Goal: Find specific page/section: Find specific page/section

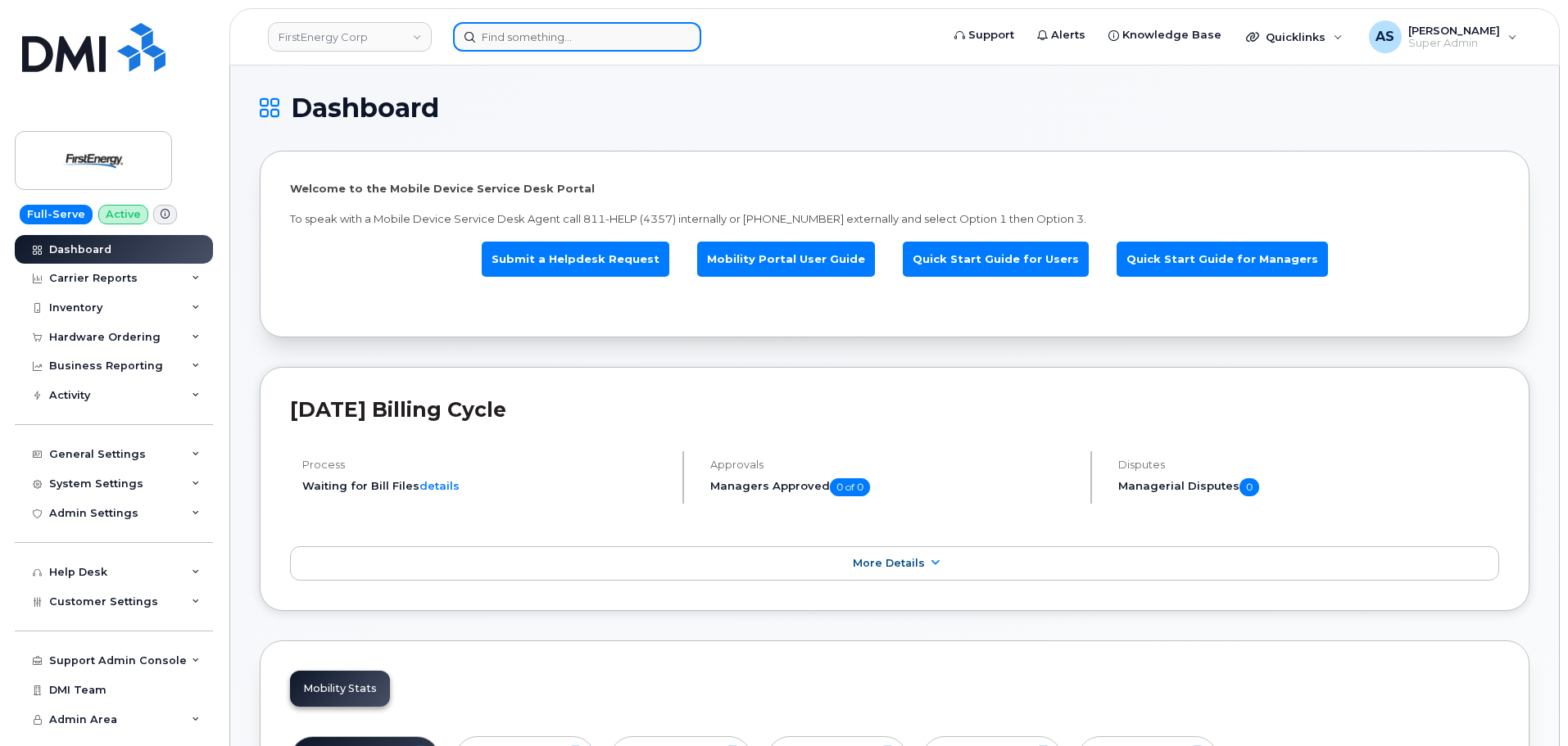
click at [539, 32] on input at bounding box center [577, 37] width 248 height 29
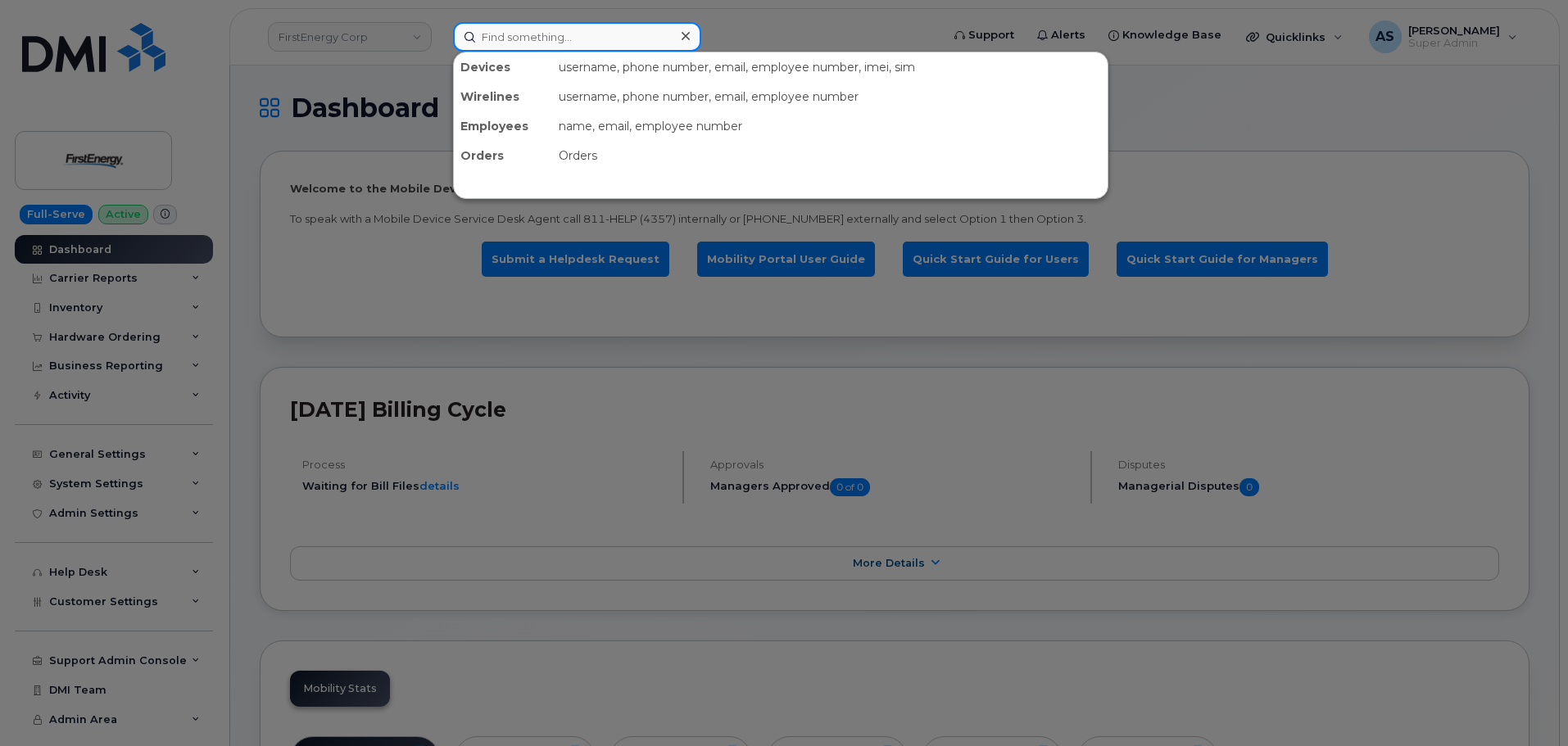
paste input "3618281287"
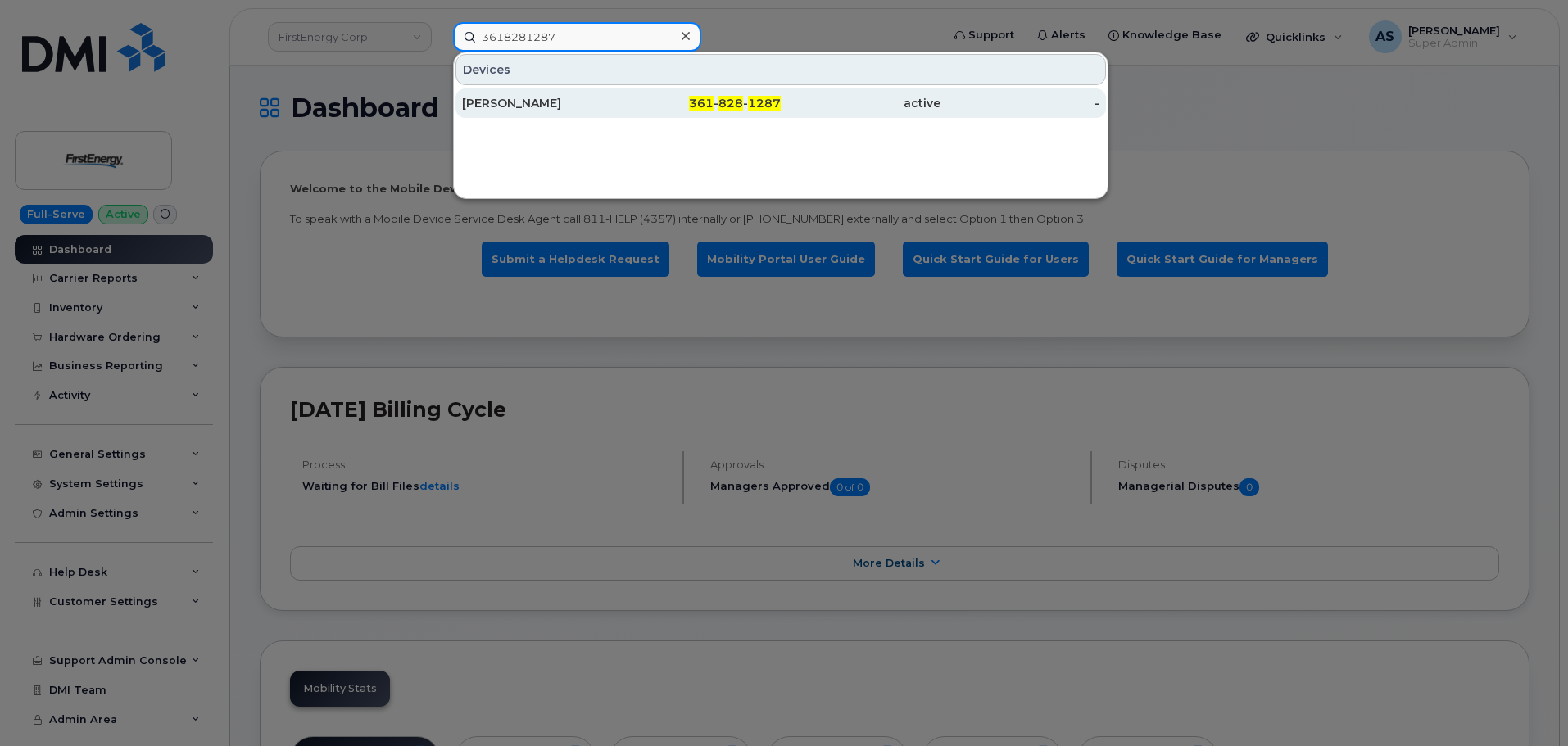
type input "3618281287"
click at [637, 110] on div "361 - 828 - 1287" at bounding box center [701, 104] width 160 height 16
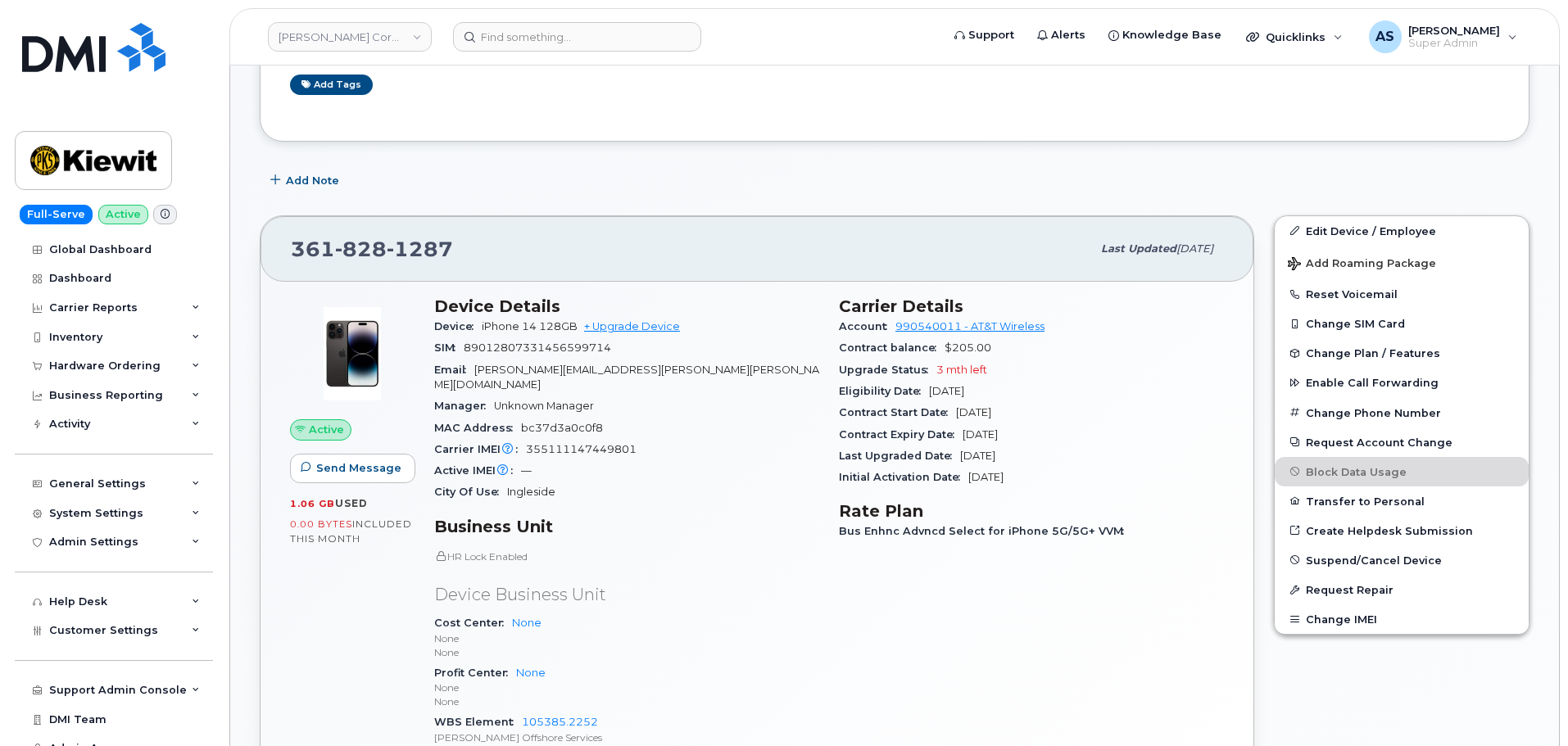
scroll to position [82, 0]
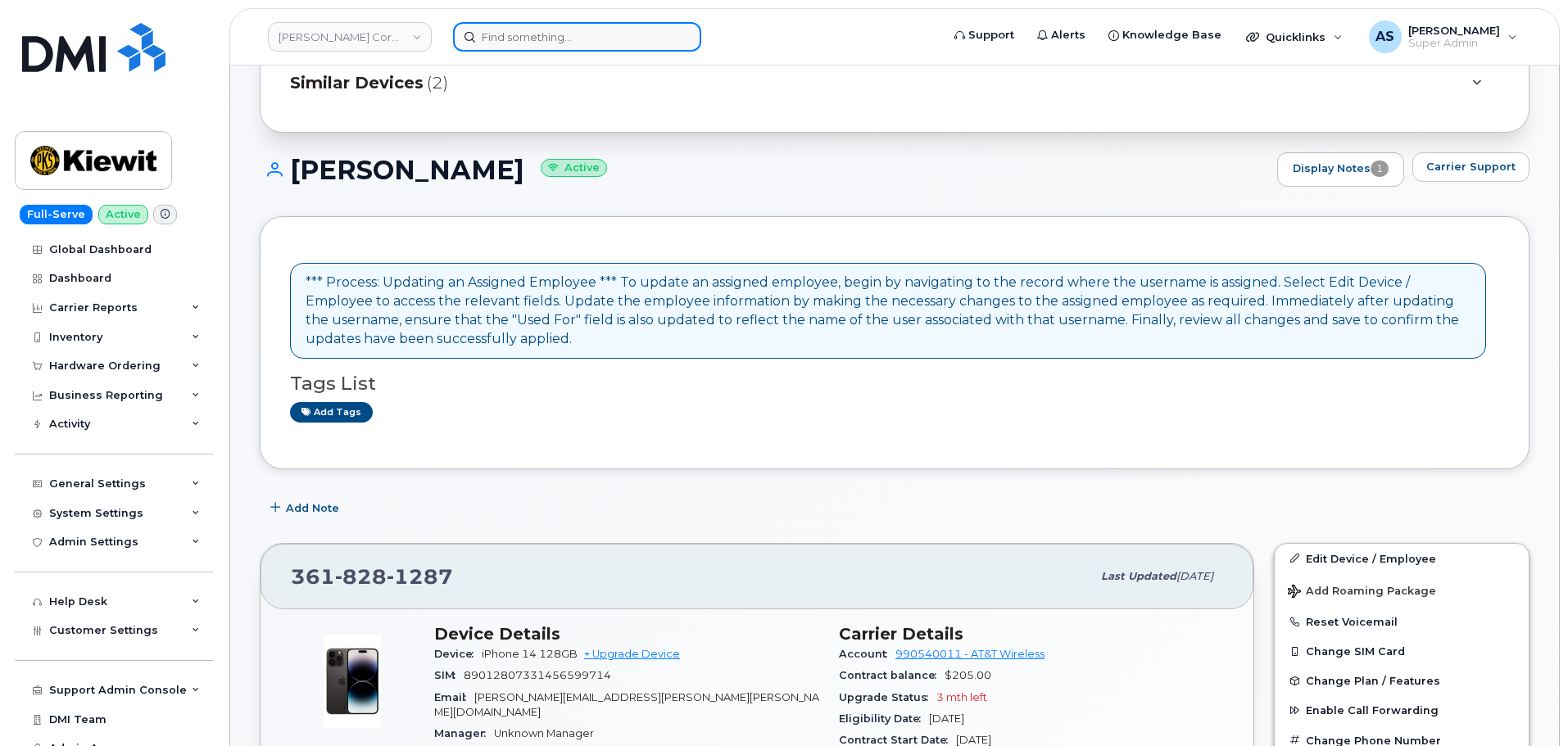
click at [520, 44] on input at bounding box center [577, 37] width 248 height 29
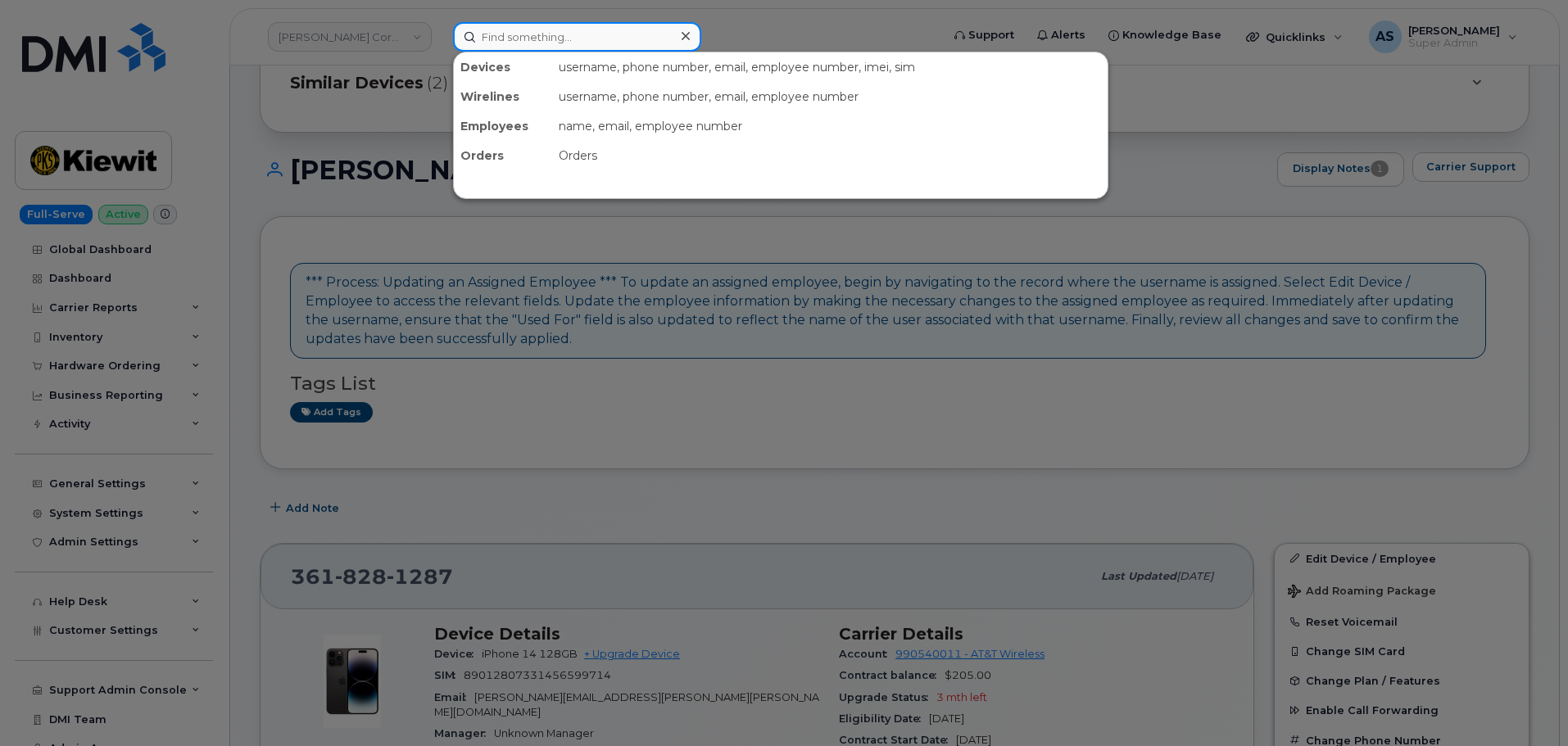
paste input "3612389130"
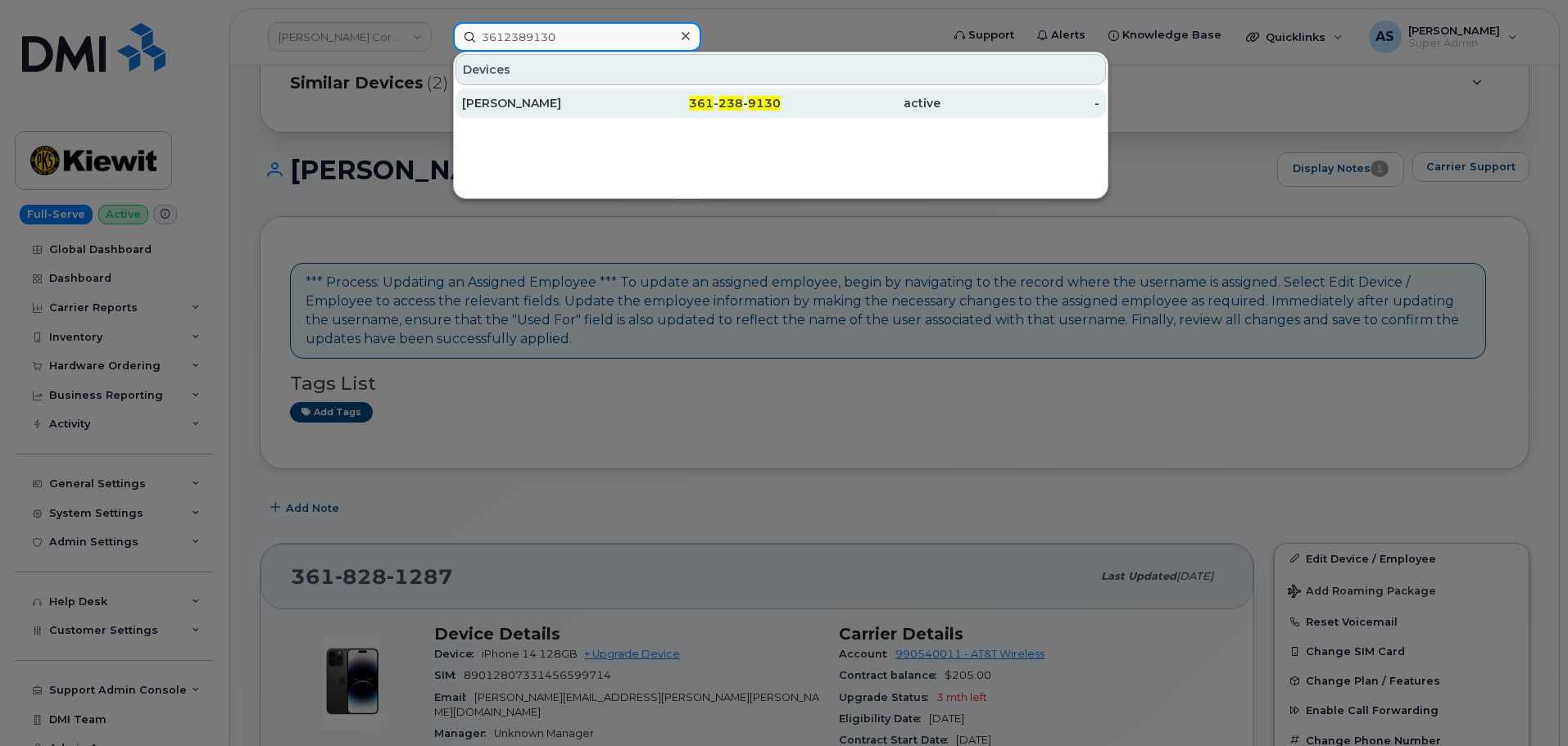
type input "3612389130"
click at [594, 105] on div "[PERSON_NAME]" at bounding box center [542, 104] width 160 height 16
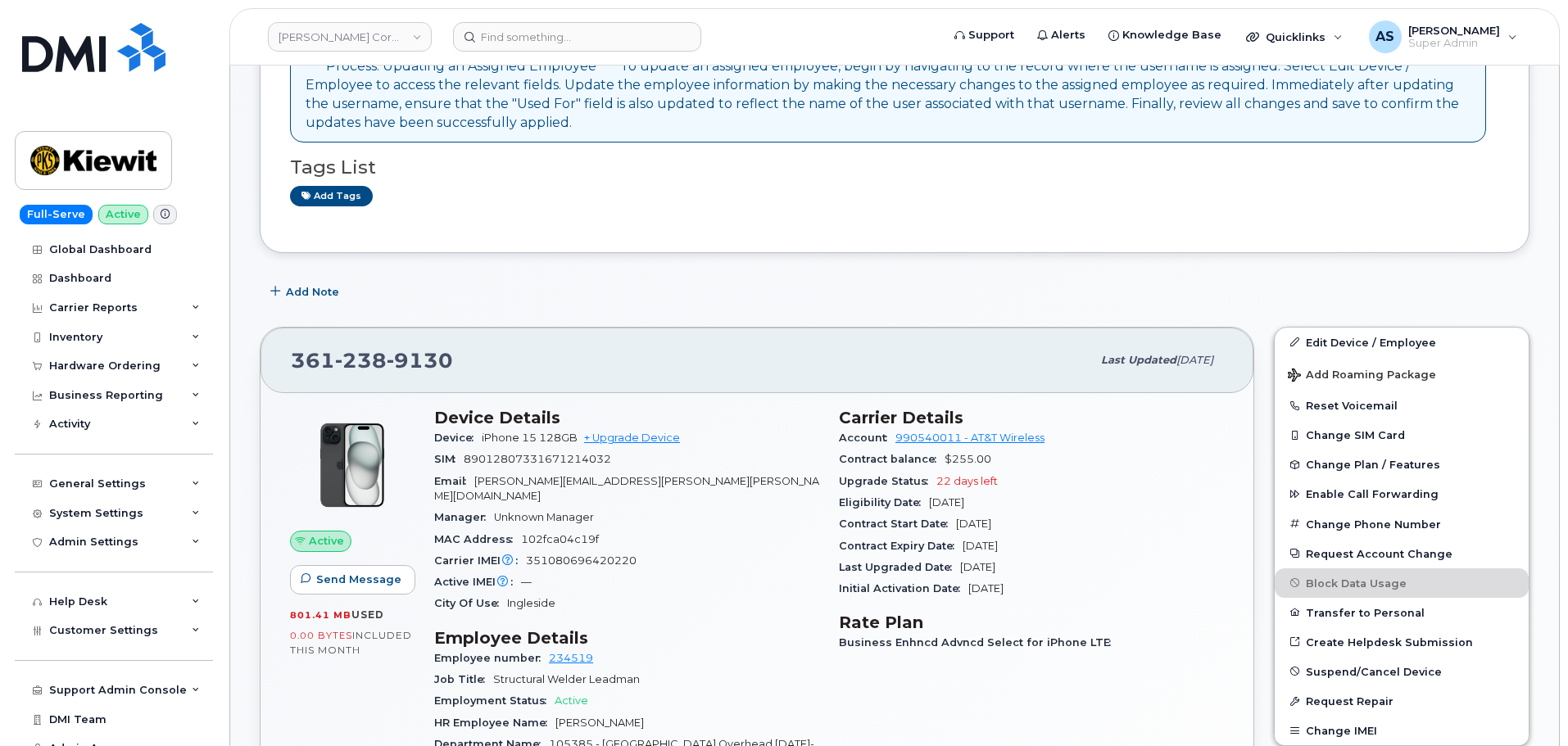
scroll to position [245, 0]
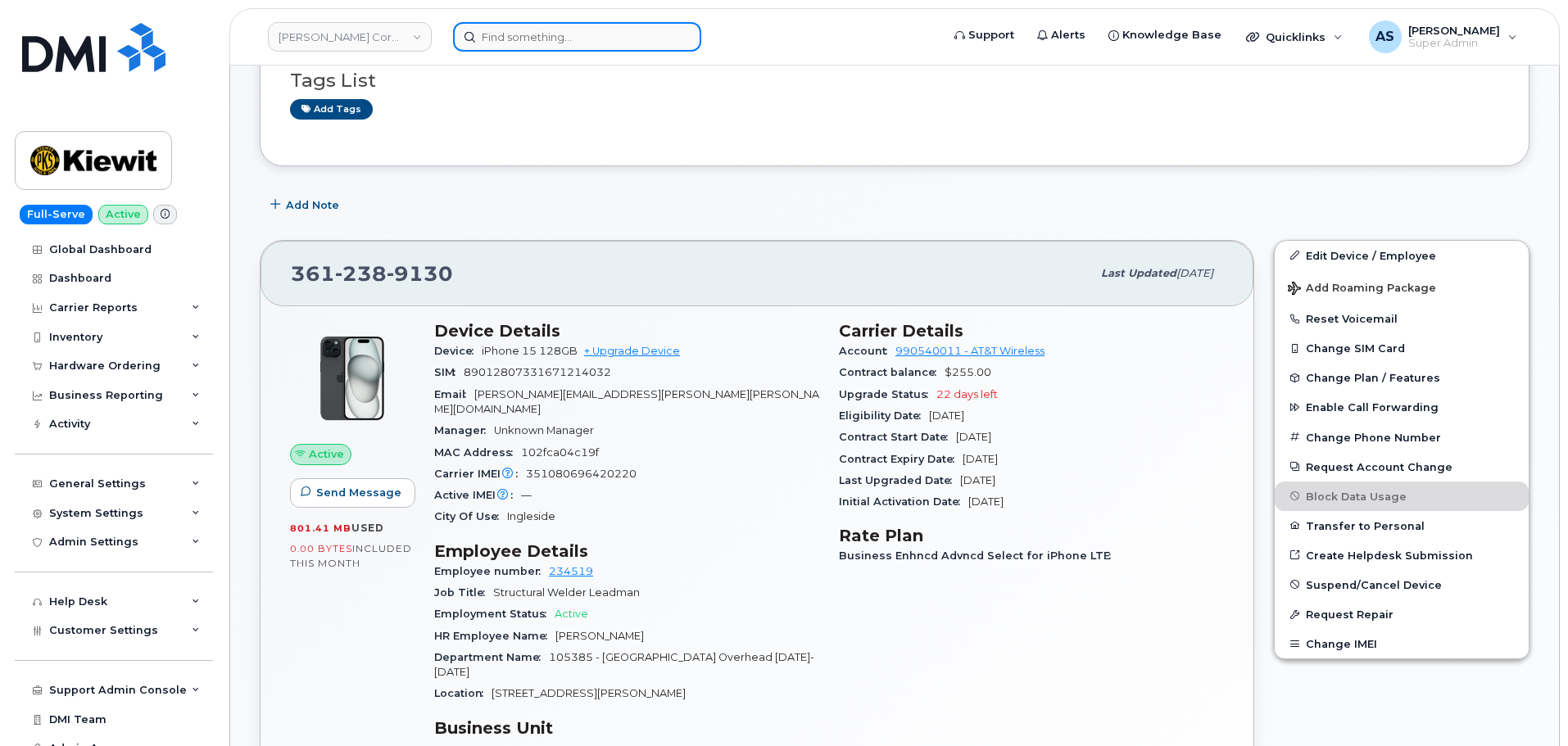
click at [589, 39] on input at bounding box center [577, 37] width 248 height 29
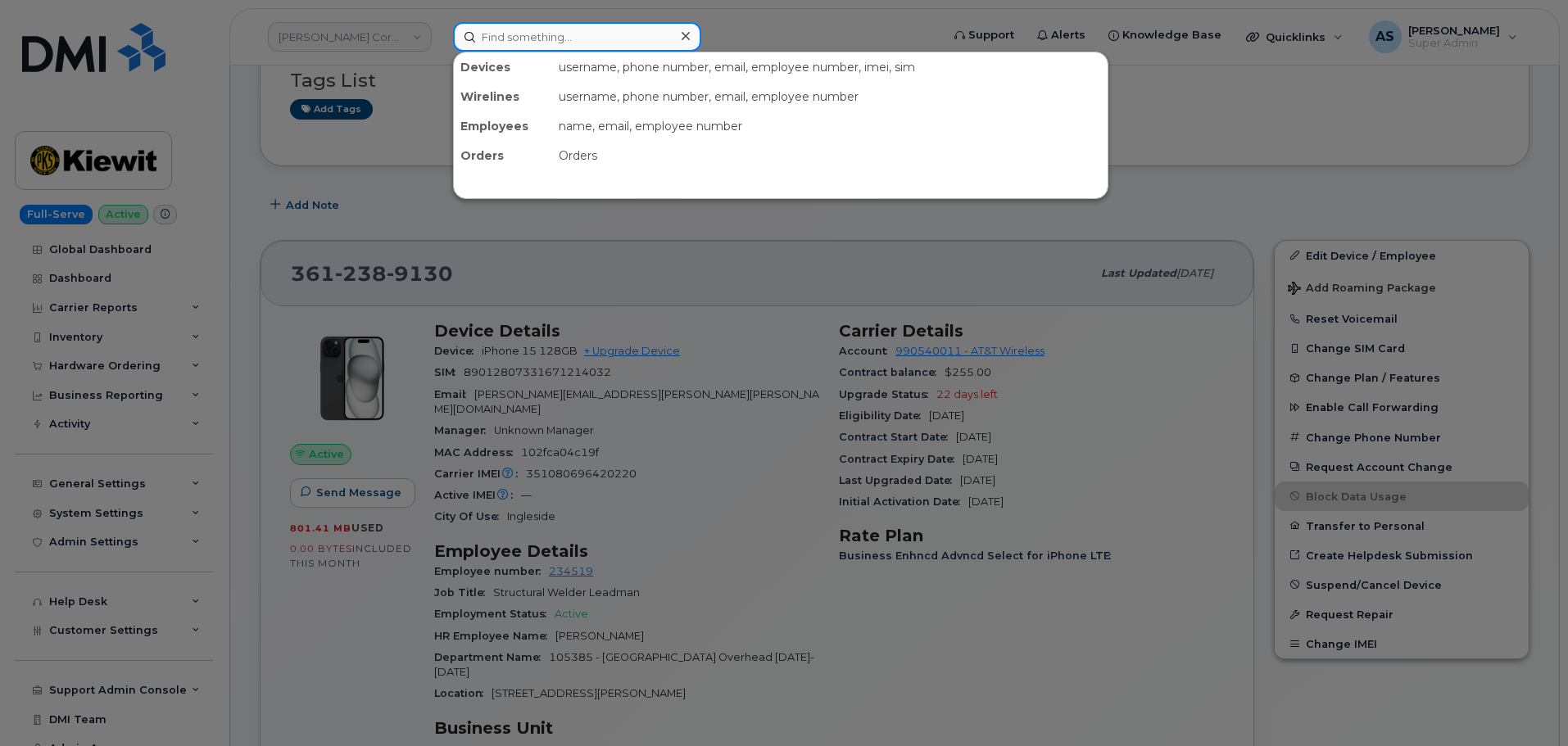
paste input "361.828.1287"
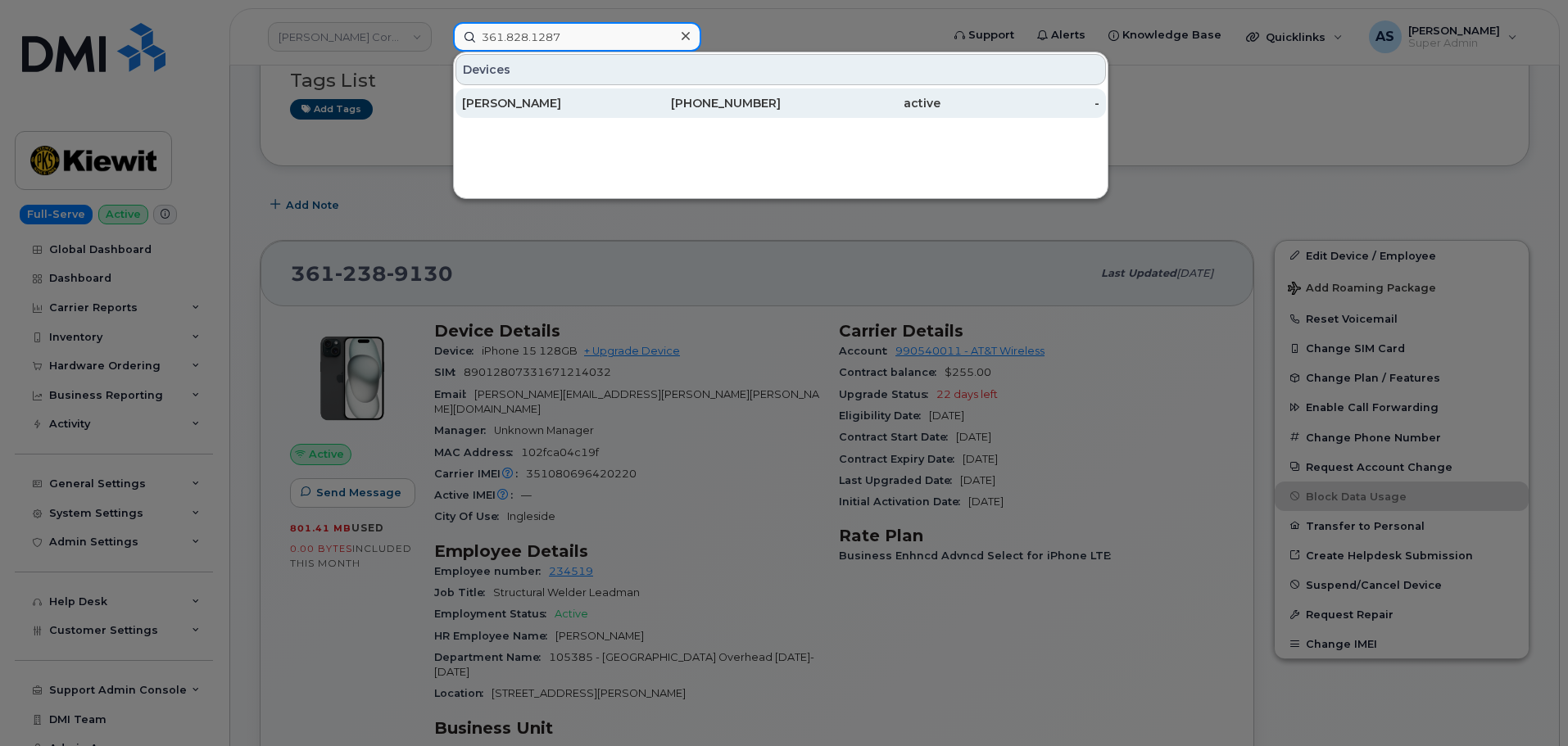
type input "361.828.1287"
click at [634, 97] on div "361-828-1287" at bounding box center [701, 104] width 160 height 16
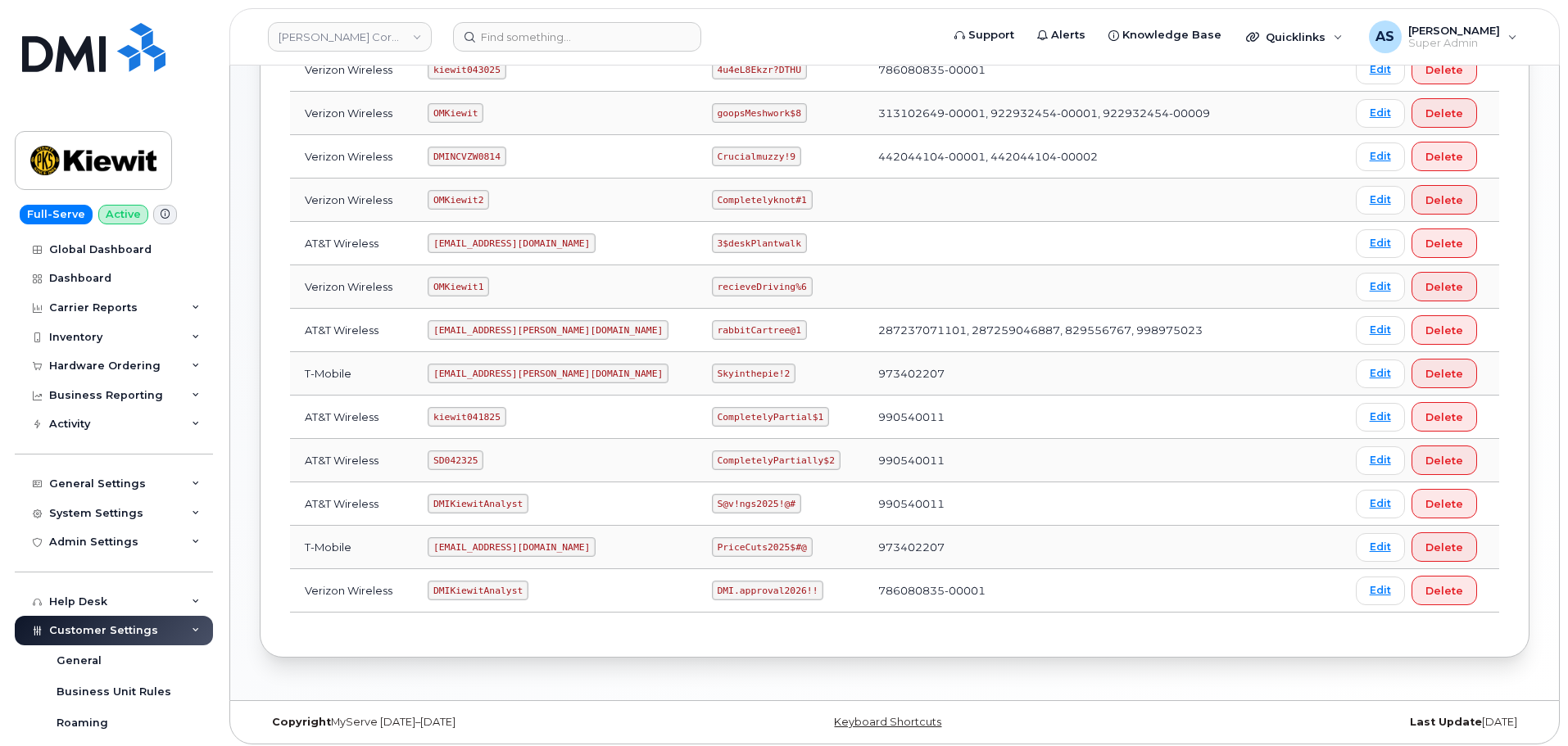
scroll to position [327, 0]
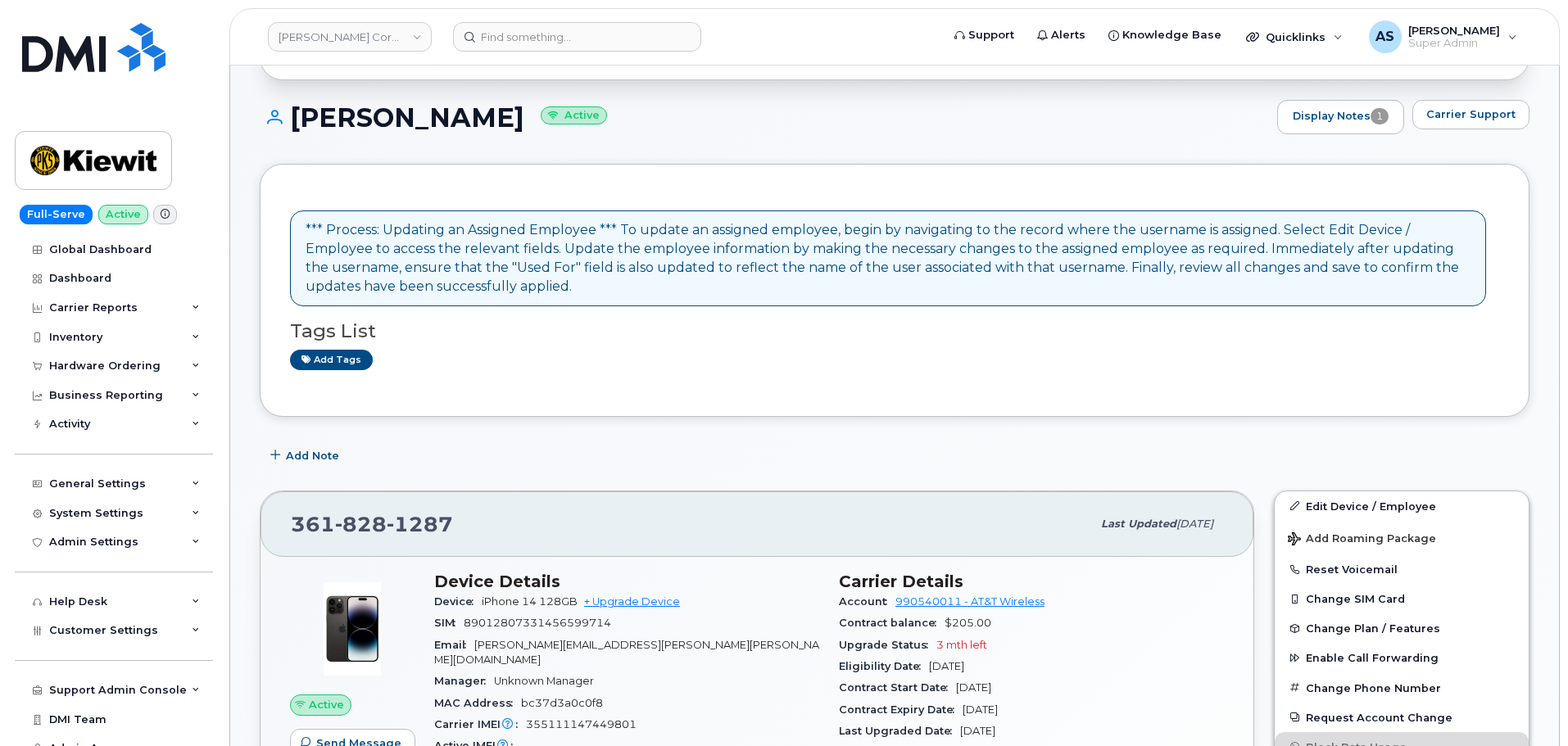
scroll to position [82, 0]
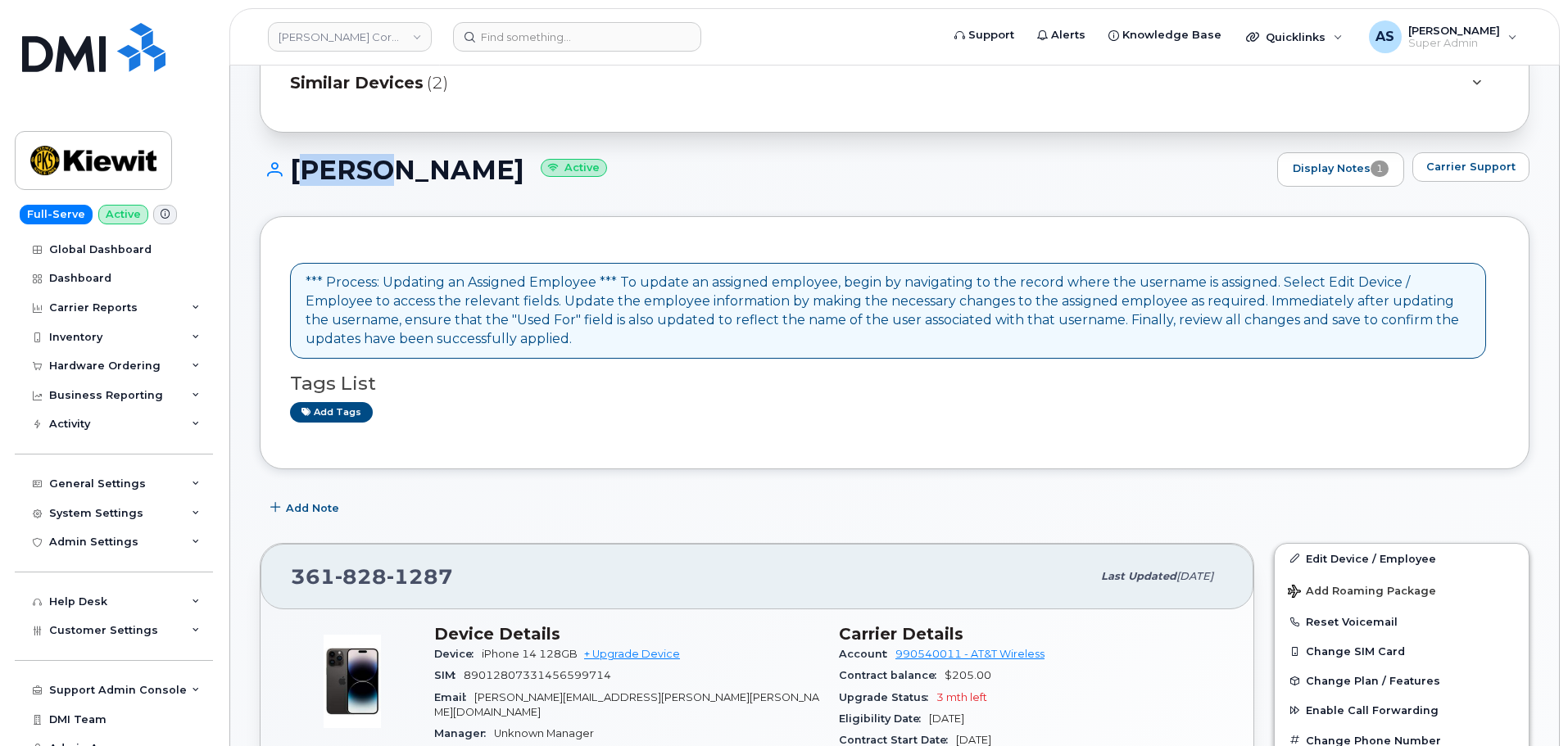
drag, startPoint x: 378, startPoint y: 165, endPoint x: 415, endPoint y: 179, distance: 39.6
click at [313, 162] on h1 "Ronnie Sepulveda Active" at bounding box center [764, 170] width 1009 height 29
drag, startPoint x: 422, startPoint y: 178, endPoint x: 406, endPoint y: 183, distance: 16.8
click at [411, 182] on h1 "Ronnie Sepulveda Active" at bounding box center [764, 170] width 1009 height 29
drag, startPoint x: 368, startPoint y: 175, endPoint x: 263, endPoint y: 170, distance: 105.1
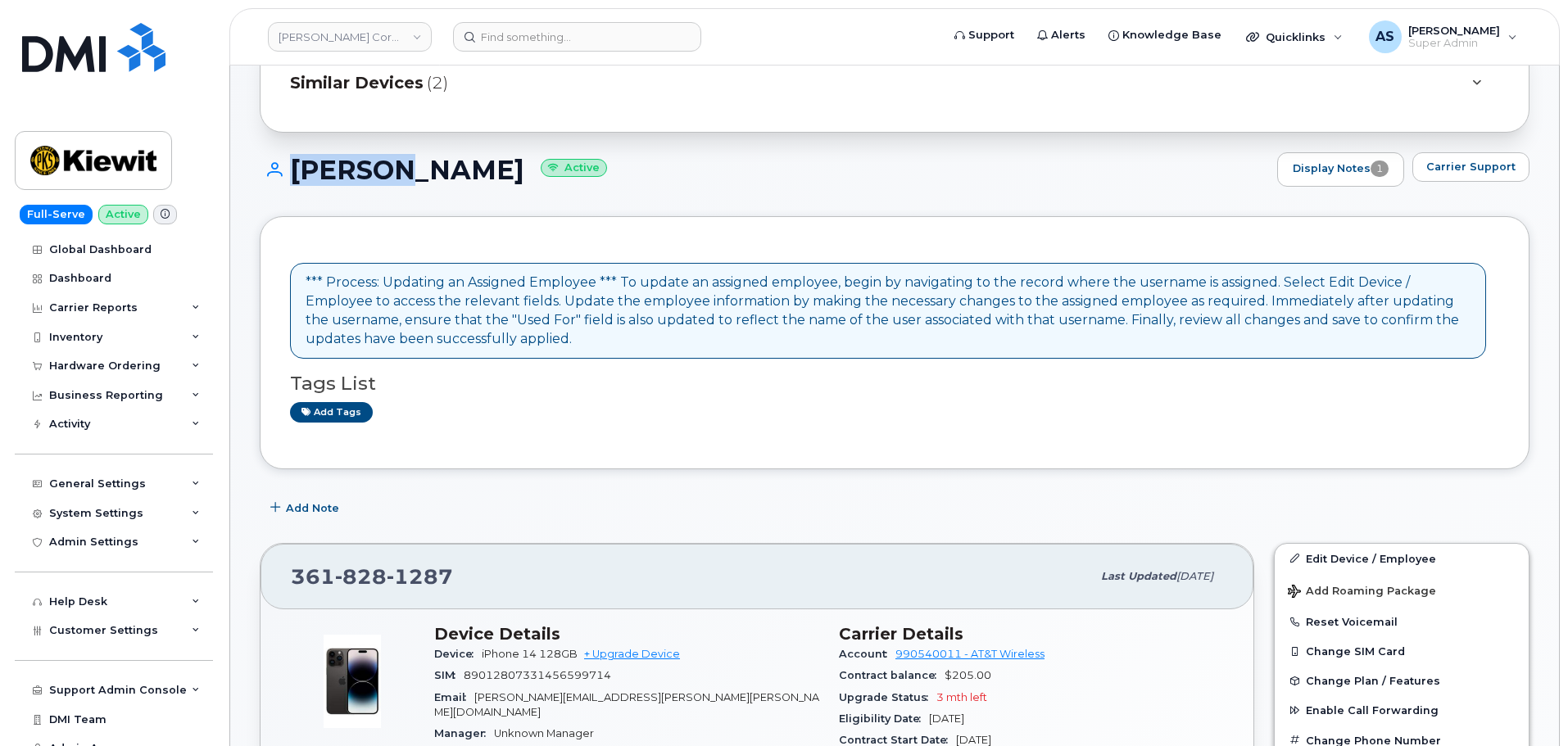
click at [263, 170] on h1 "Ronnie Sepulveda Active" at bounding box center [764, 170] width 1009 height 29
copy h1 "Ronnie"
drag, startPoint x: 394, startPoint y: 170, endPoint x: 533, endPoint y: 178, distance: 139.2
click at [534, 178] on h1 "Ronnie Sepulveda Active" at bounding box center [764, 170] width 1009 height 29
copy h1 "Sepulveda"
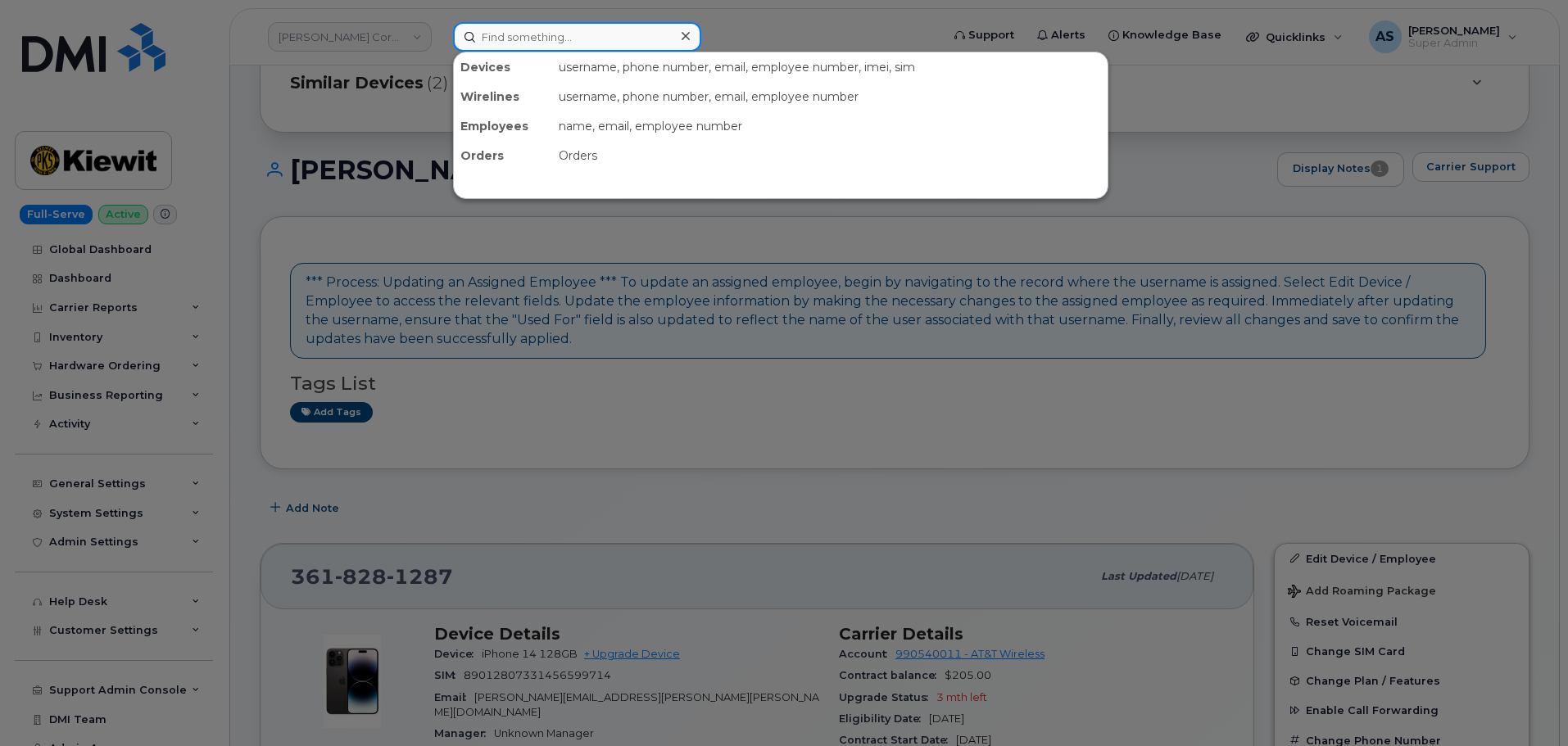
click at [566, 36] on input at bounding box center [577, 37] width 248 height 29
paste input "3612389130"
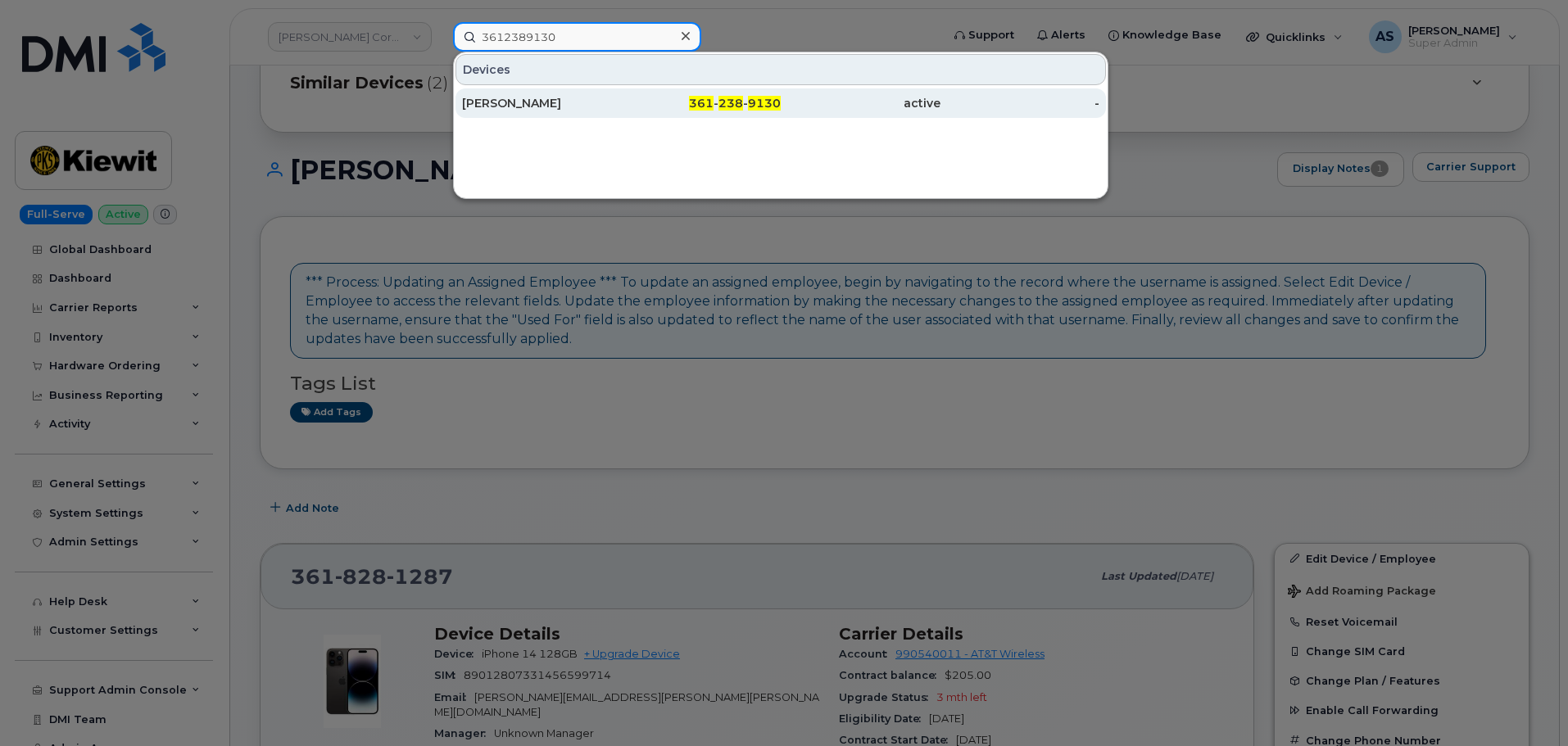
type input "3612389130"
click at [589, 109] on div "[PERSON_NAME]" at bounding box center [542, 104] width 160 height 16
click at [531, 104] on div "[PERSON_NAME]" at bounding box center [542, 104] width 160 height 16
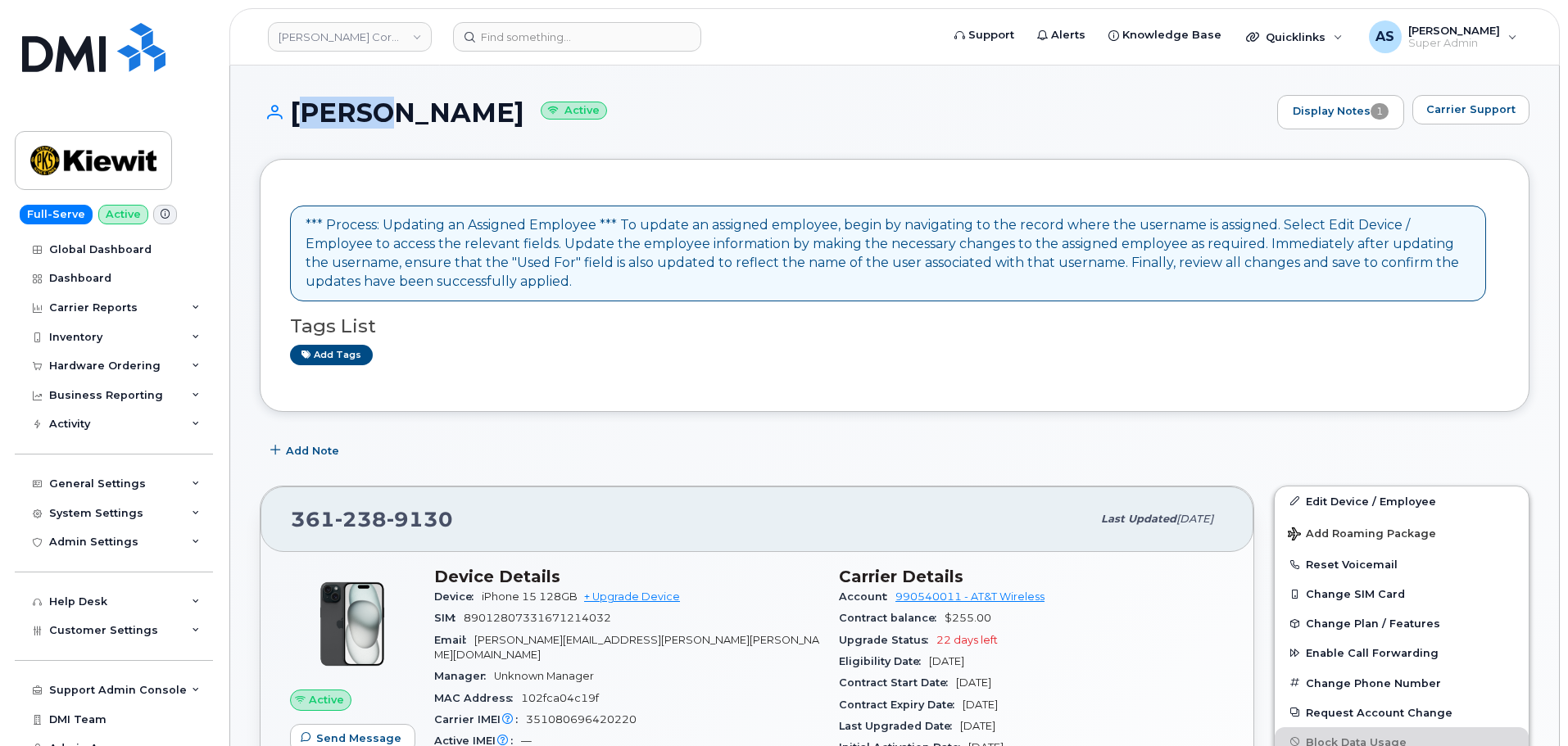
drag, startPoint x: 286, startPoint y: 112, endPoint x: 368, endPoint y: 109, distance: 82.1
click at [368, 109] on h1 "[PERSON_NAME] Active" at bounding box center [764, 112] width 1009 height 29
copy h1 "[PERSON_NAME]"
